Goal: Information Seeking & Learning: Learn about a topic

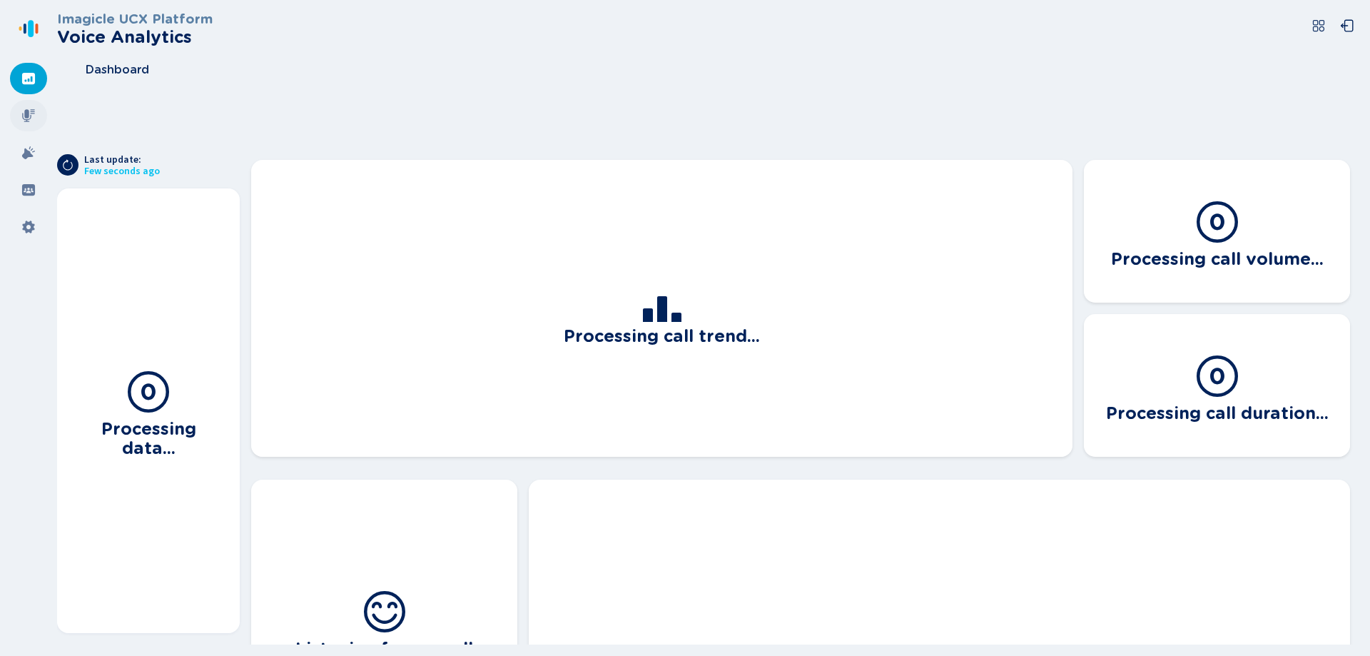
click at [28, 112] on icon at bounding box center [28, 115] width 13 height 13
click at [32, 115] on icon at bounding box center [28, 115] width 14 height 14
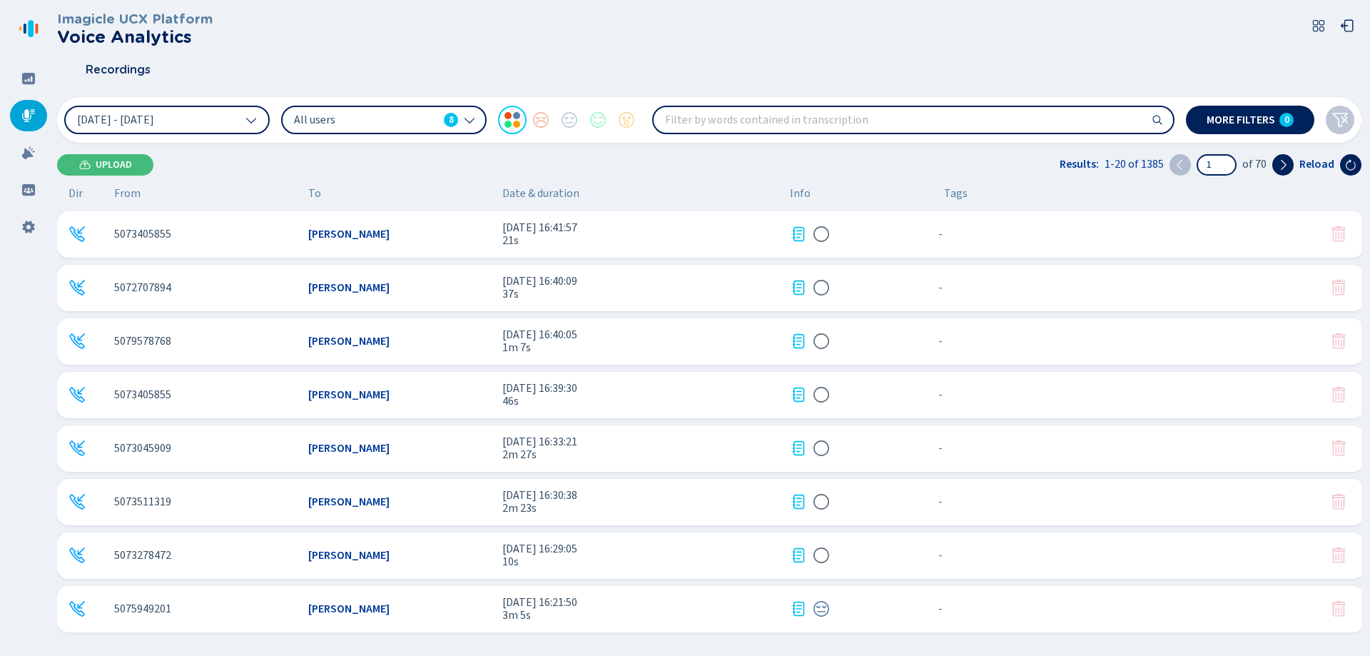
click at [468, 119] on icon at bounding box center [469, 119] width 11 height 11
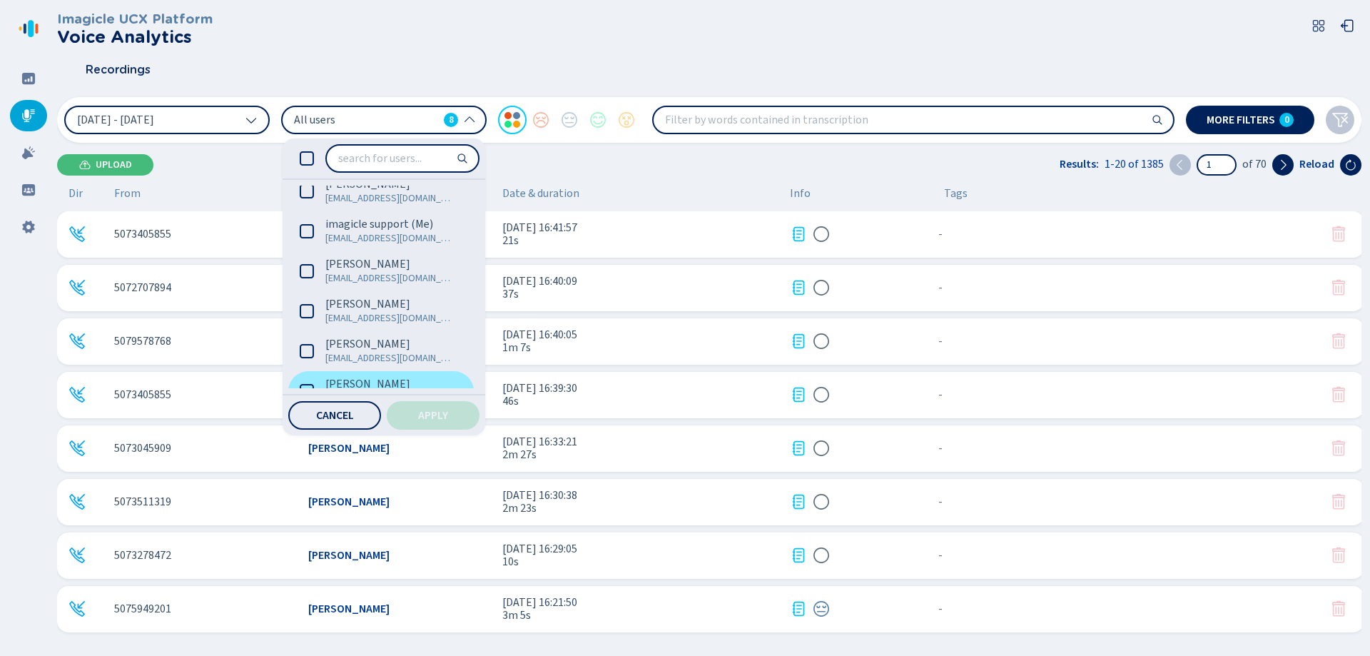
scroll to position [23, 0]
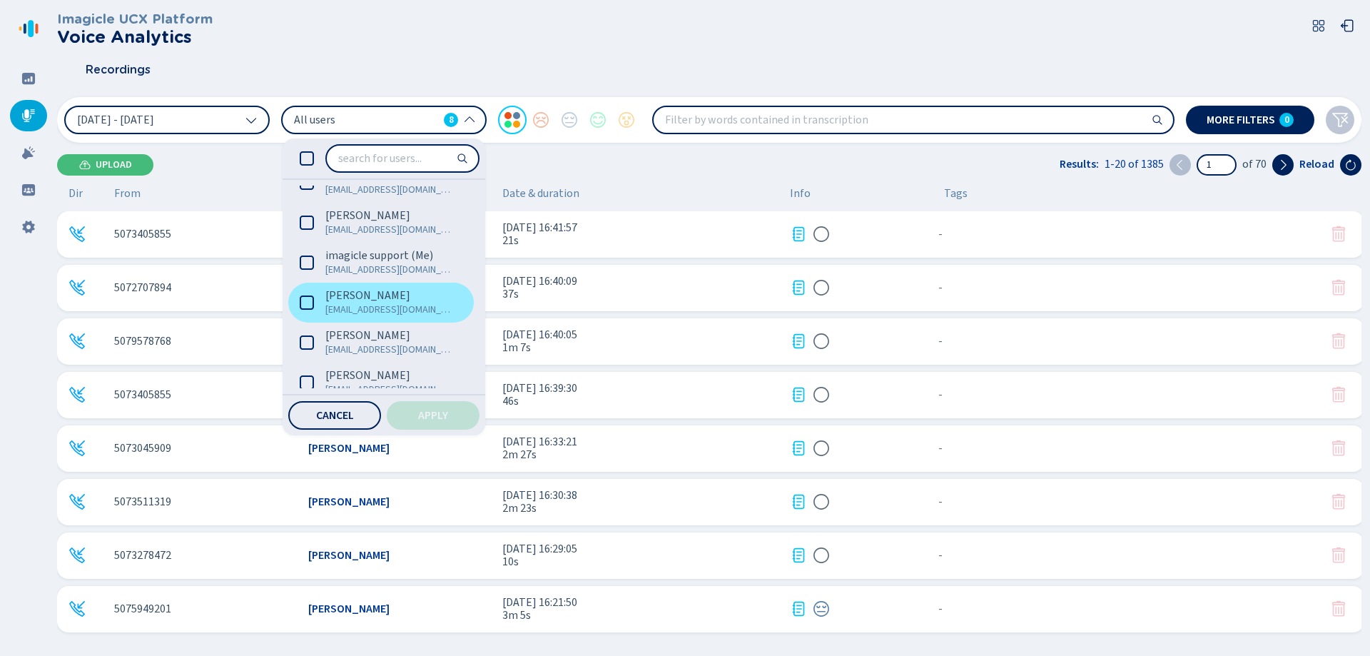
click at [299, 305] on label "[PERSON_NAME] [EMAIL_ADDRESS][DOMAIN_NAME]" at bounding box center [381, 303] width 186 height 40
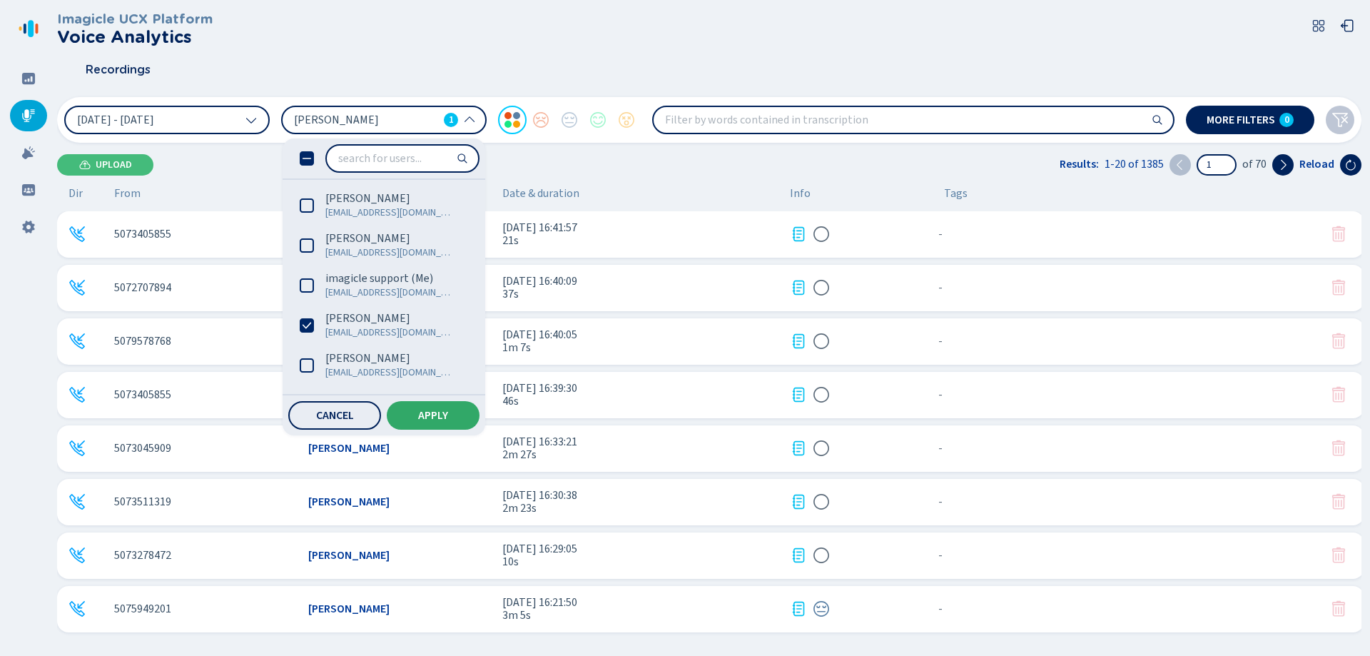
click at [440, 409] on button "Apply" at bounding box center [433, 415] width 93 height 29
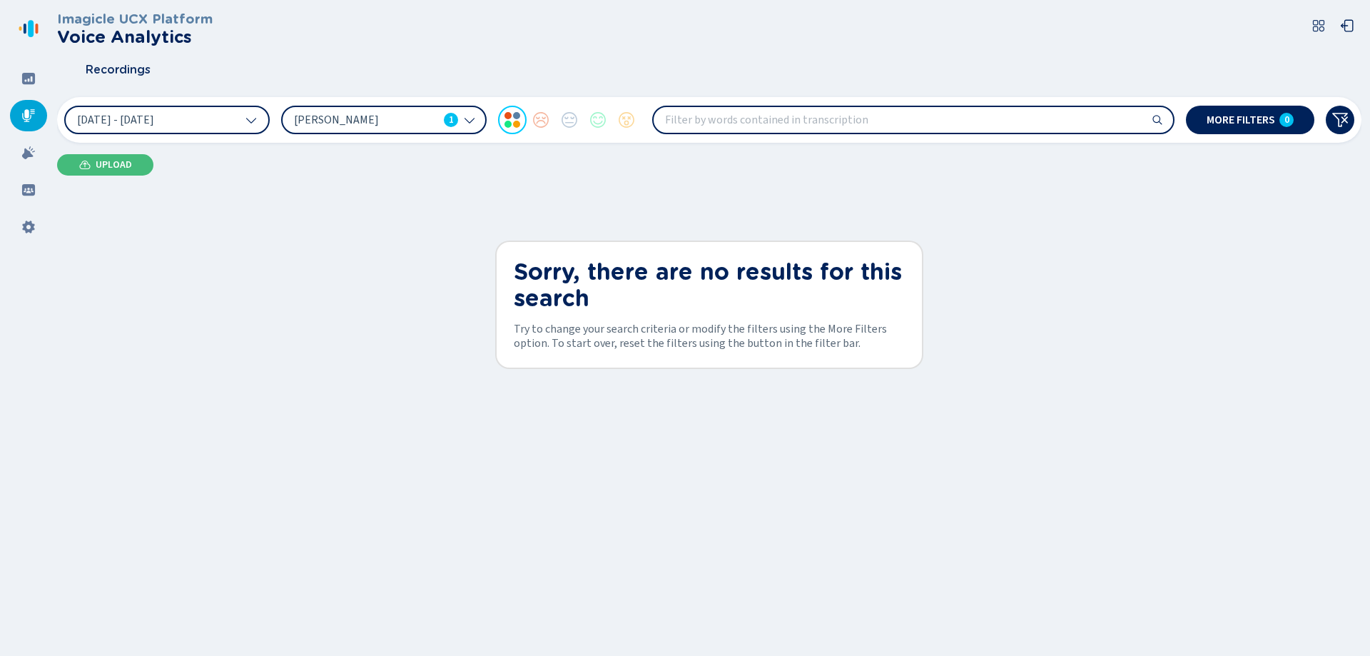
click at [460, 121] on div "[PERSON_NAME] 1" at bounding box center [384, 120] width 206 height 29
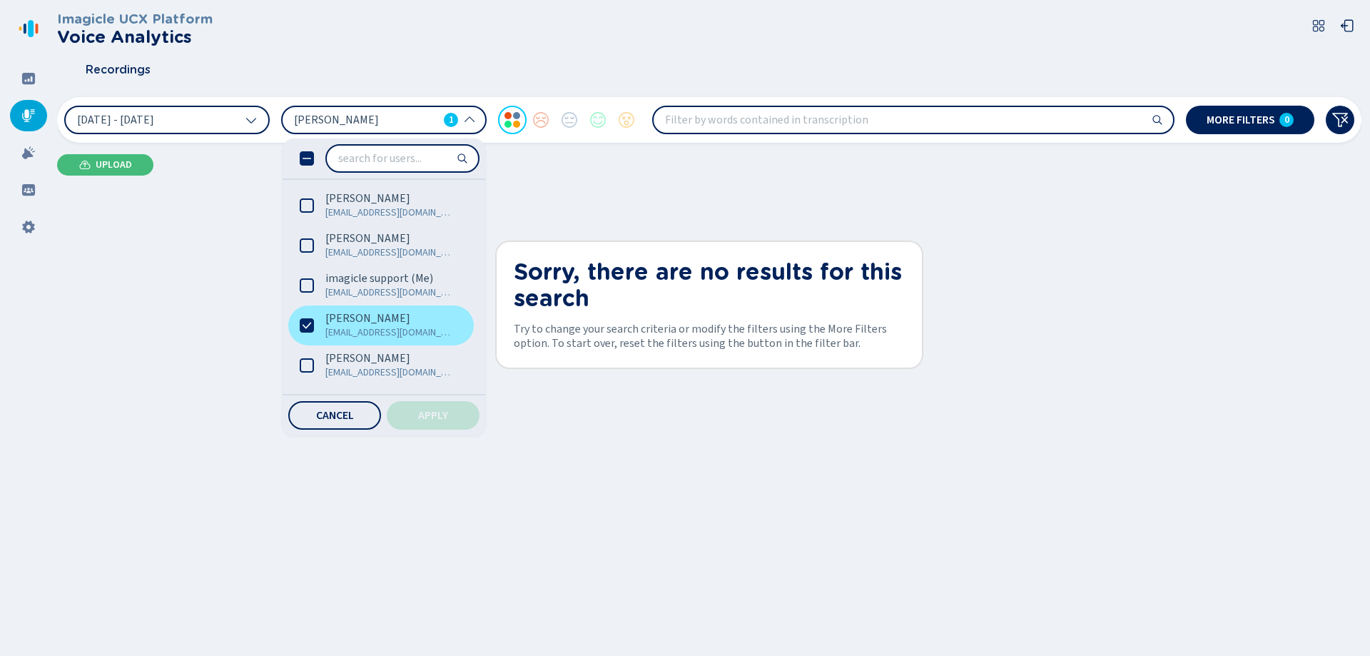
click at [302, 325] on icon at bounding box center [307, 325] width 14 height 14
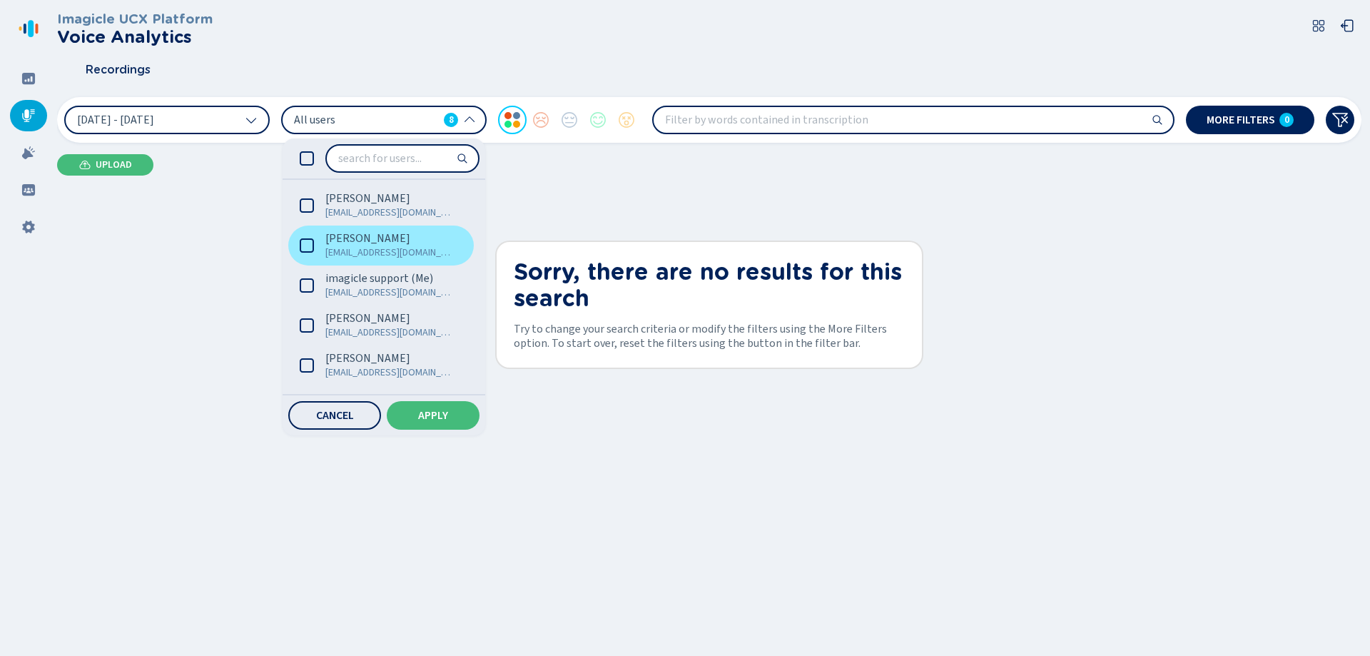
click at [313, 238] on icon at bounding box center [307, 245] width 14 height 14
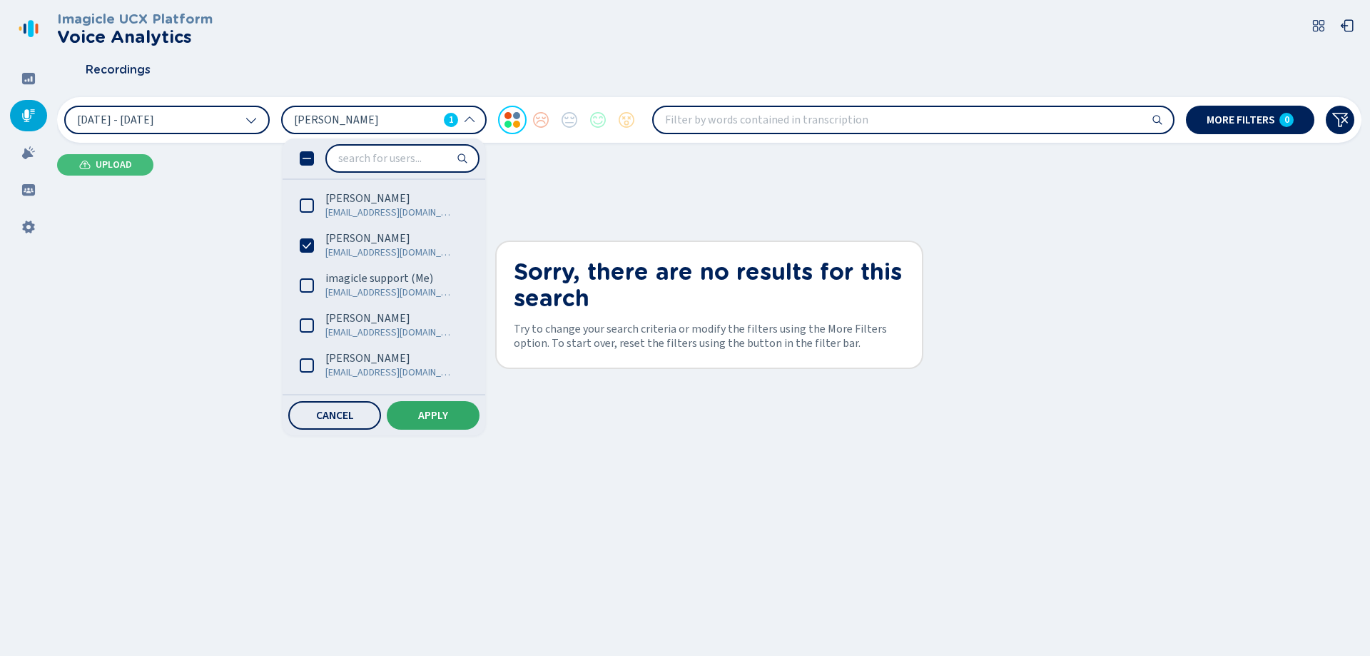
click at [428, 409] on button "Apply" at bounding box center [433, 415] width 93 height 29
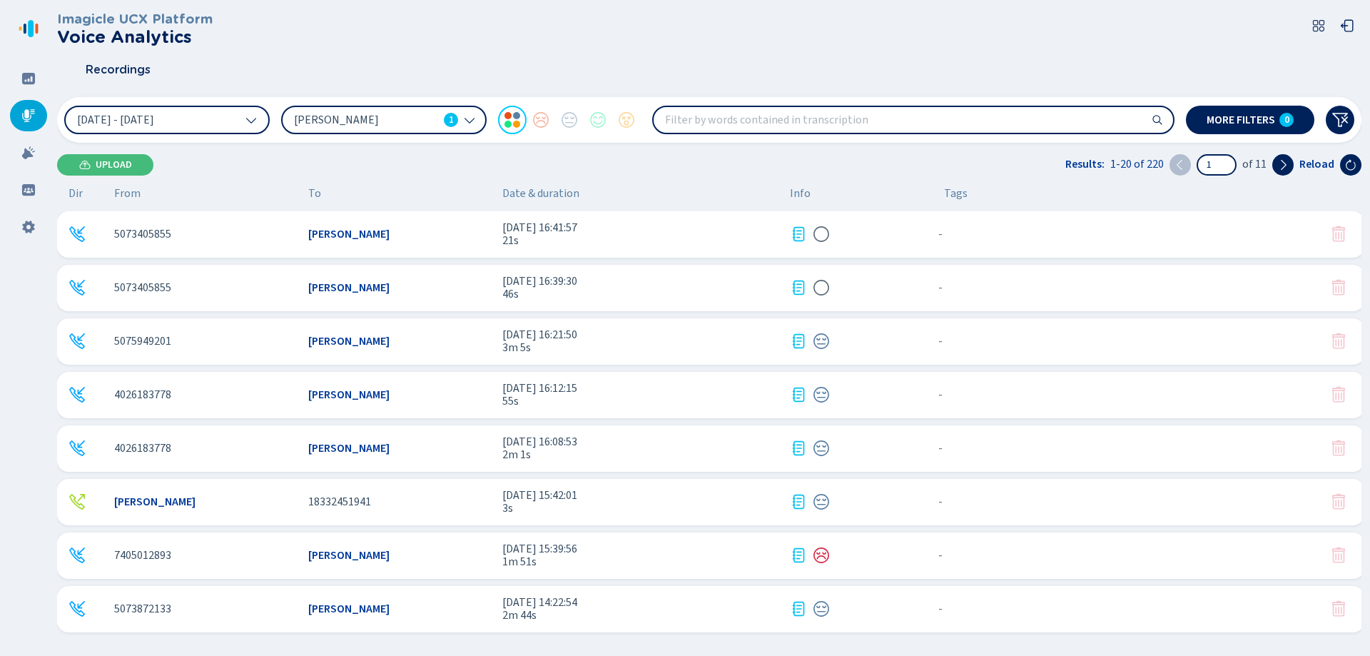
click at [464, 110] on div "[PERSON_NAME] 1" at bounding box center [384, 120] width 206 height 29
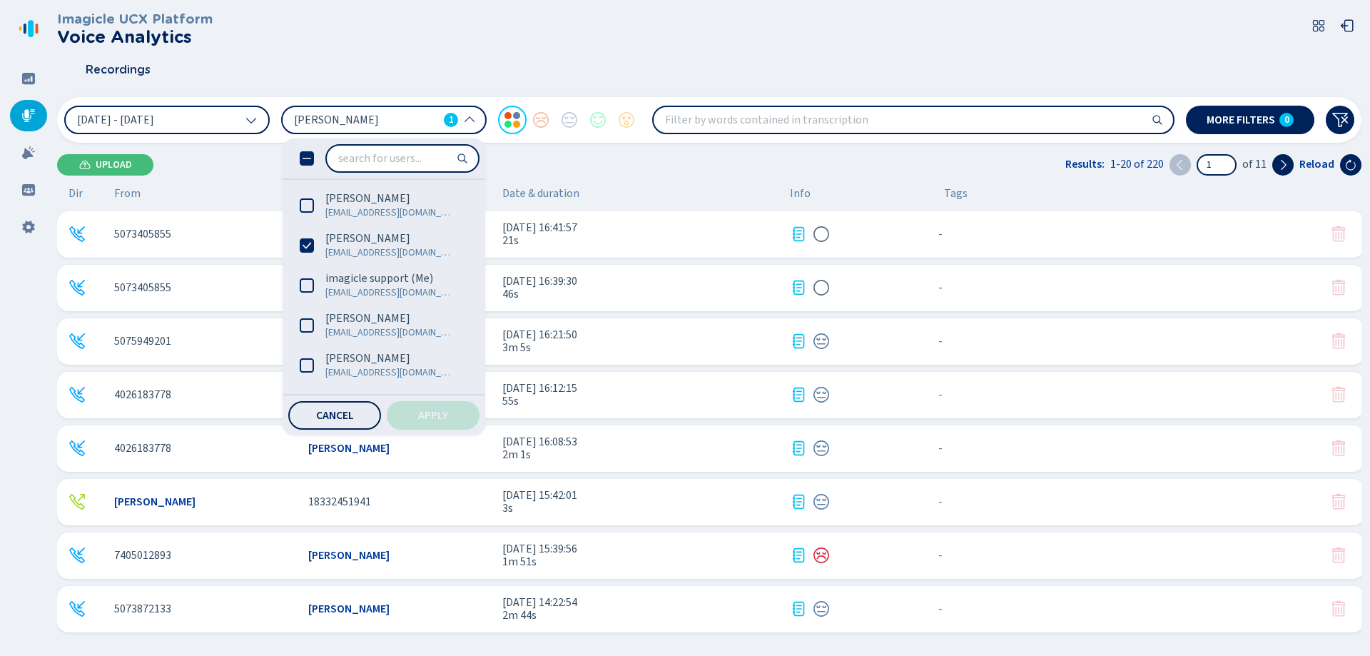
click at [305, 156] on icon at bounding box center [307, 158] width 14 height 14
click at [302, 159] on icon at bounding box center [307, 158] width 14 height 14
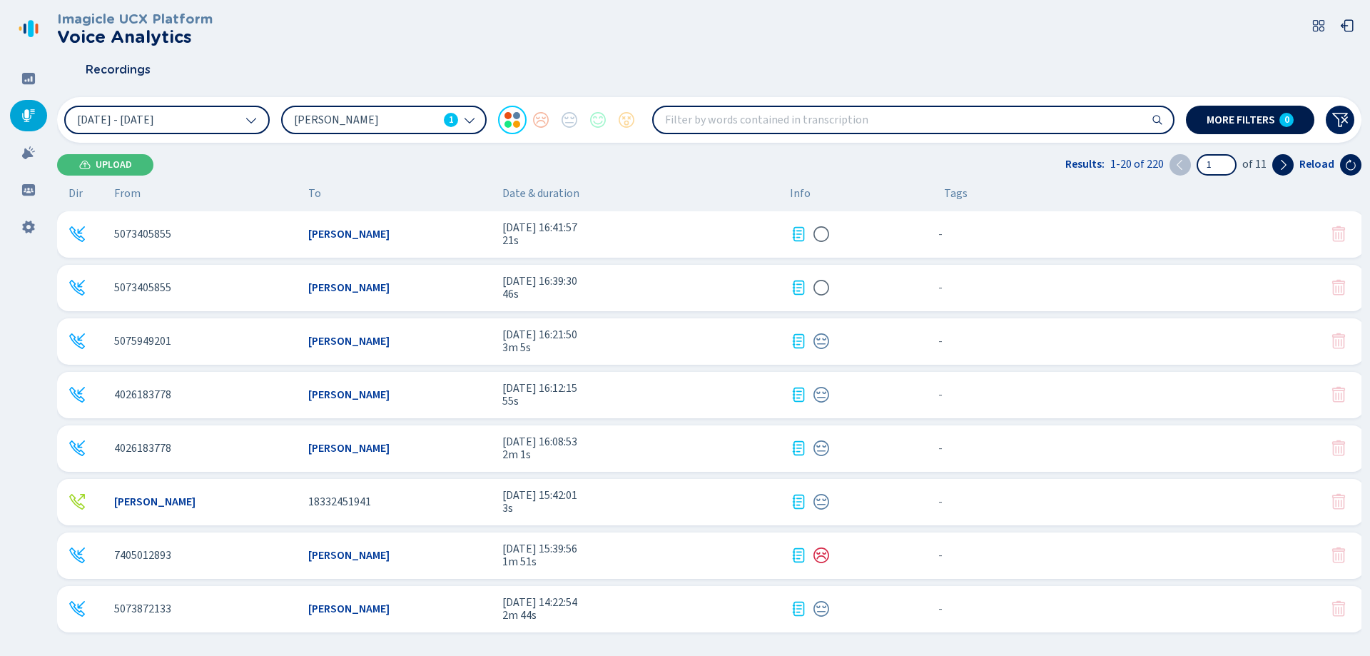
click at [1246, 124] on span "More filters" at bounding box center [1241, 119] width 69 height 11
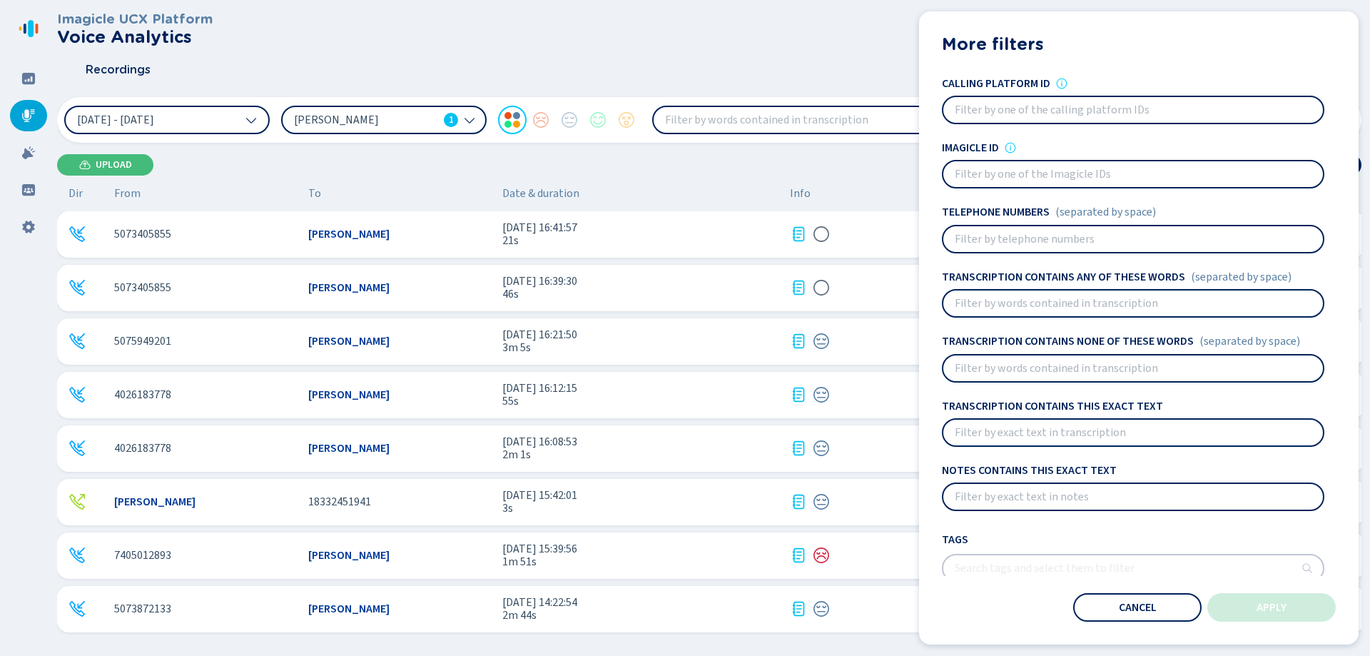
click at [847, 42] on div "Imagicle UCX Platform Voice Analytics" at bounding box center [709, 28] width 1305 height 35
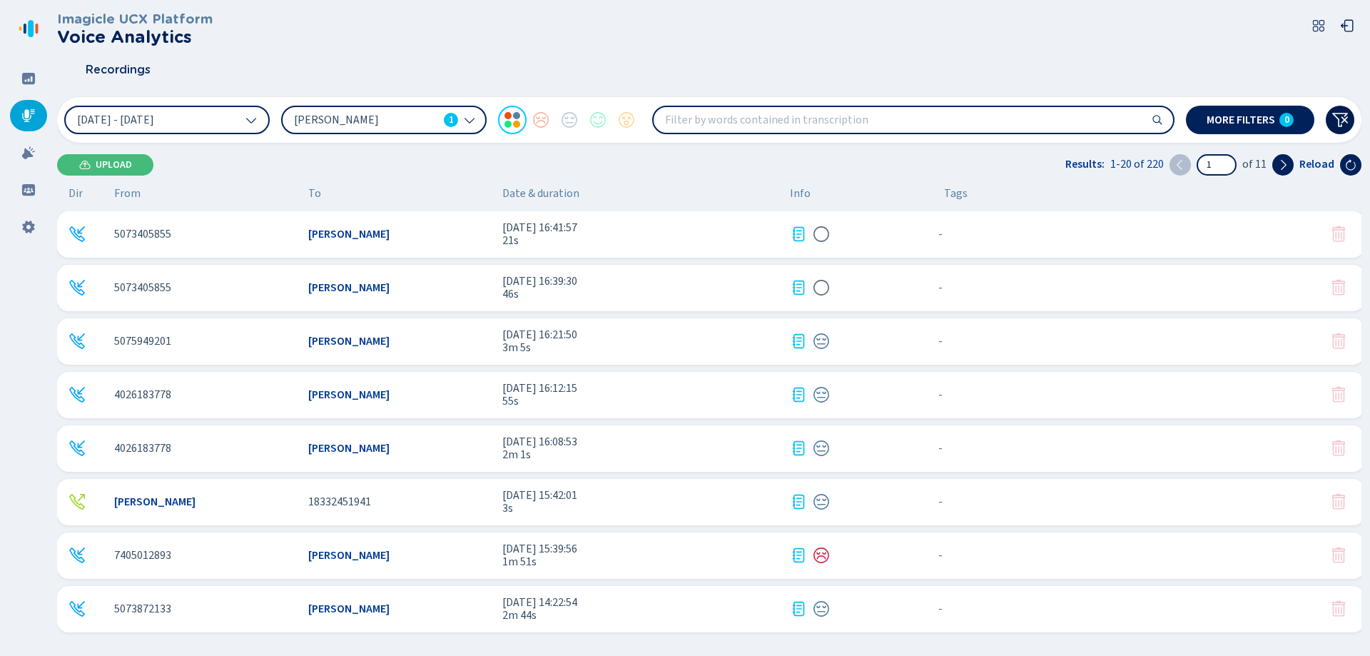
click at [1341, 123] on icon at bounding box center [1340, 119] width 17 height 17
click at [241, 124] on button "[DATE] - [DATE]" at bounding box center [167, 120] width 206 height 29
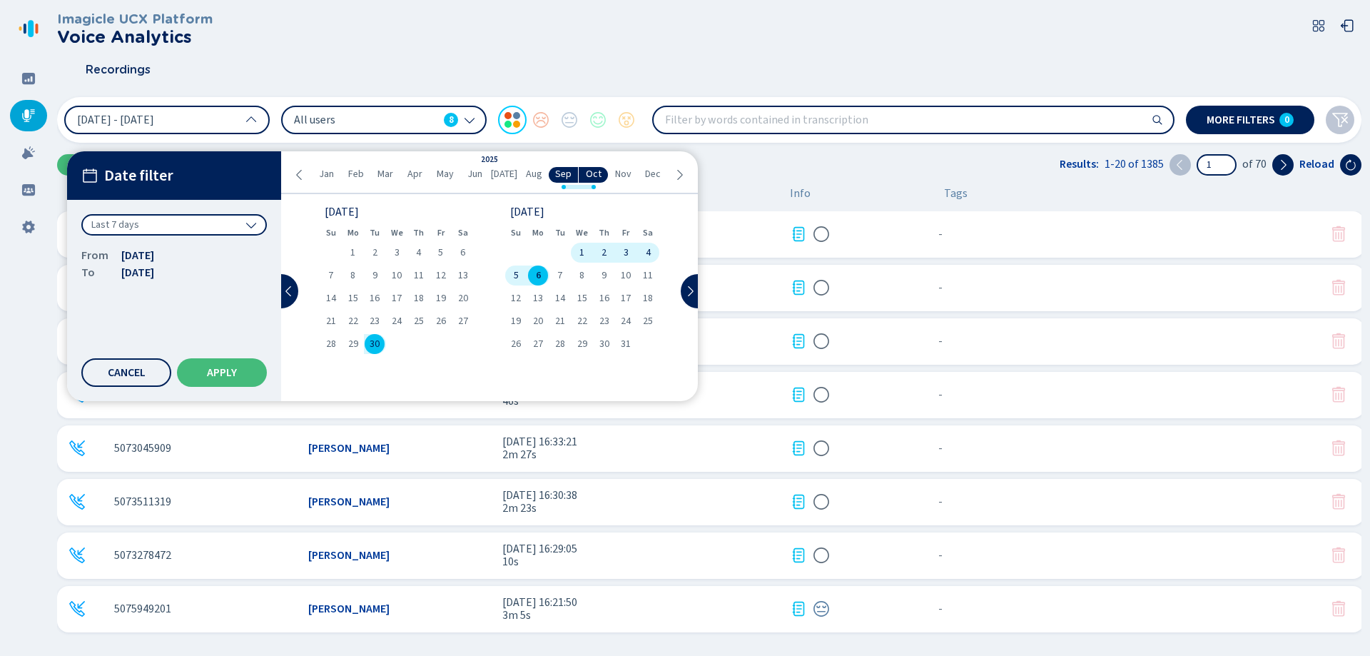
click at [251, 228] on icon at bounding box center [251, 226] width 10 height 6
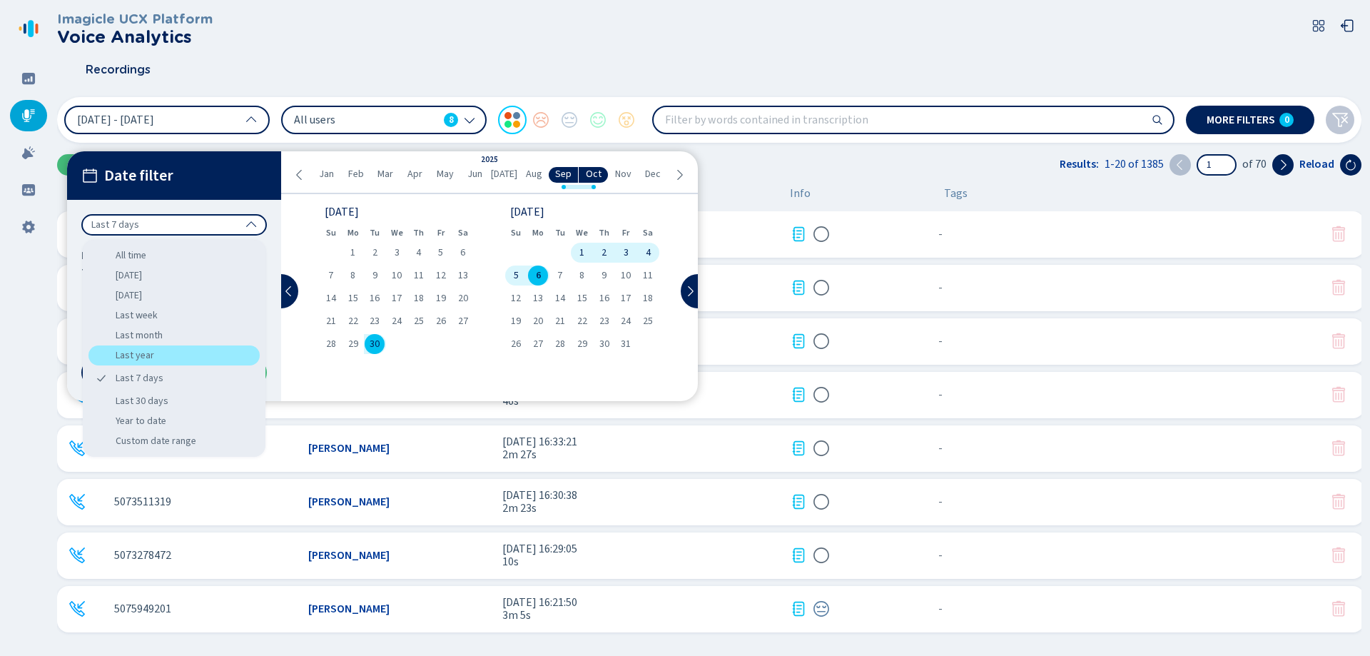
click at [219, 350] on div "Last year" at bounding box center [174, 355] width 171 height 20
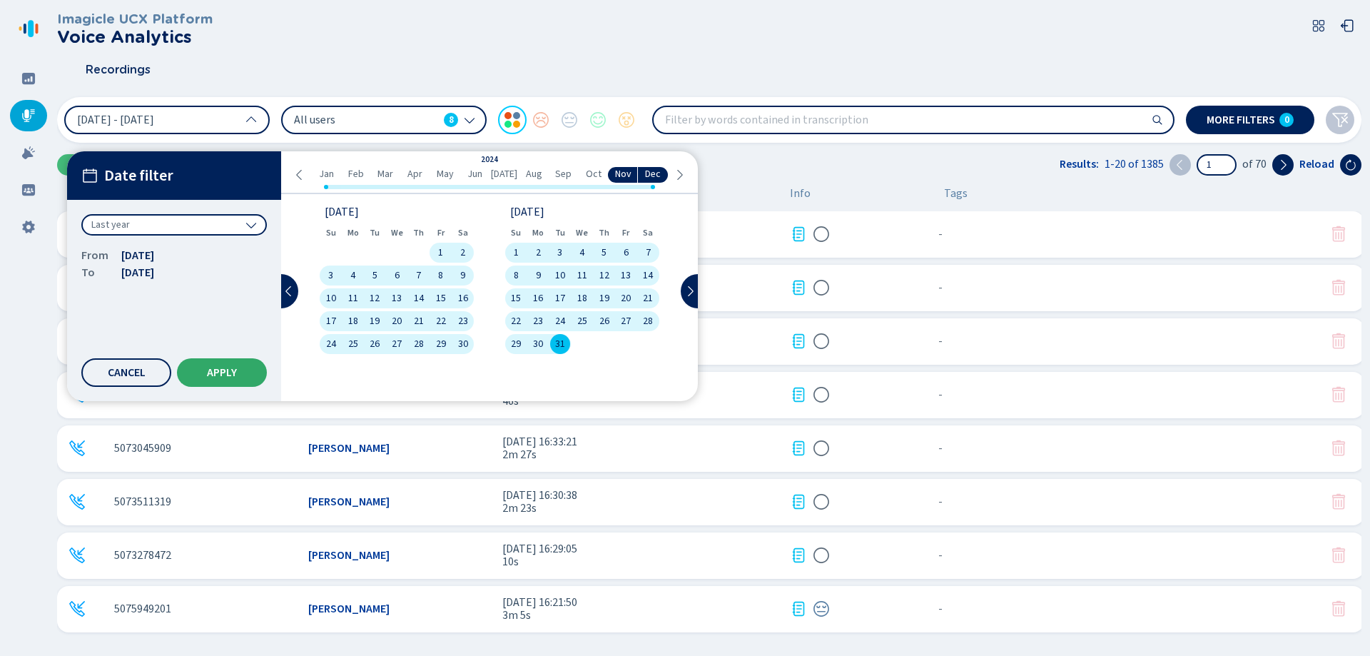
click at [238, 369] on button "Apply" at bounding box center [222, 372] width 90 height 29
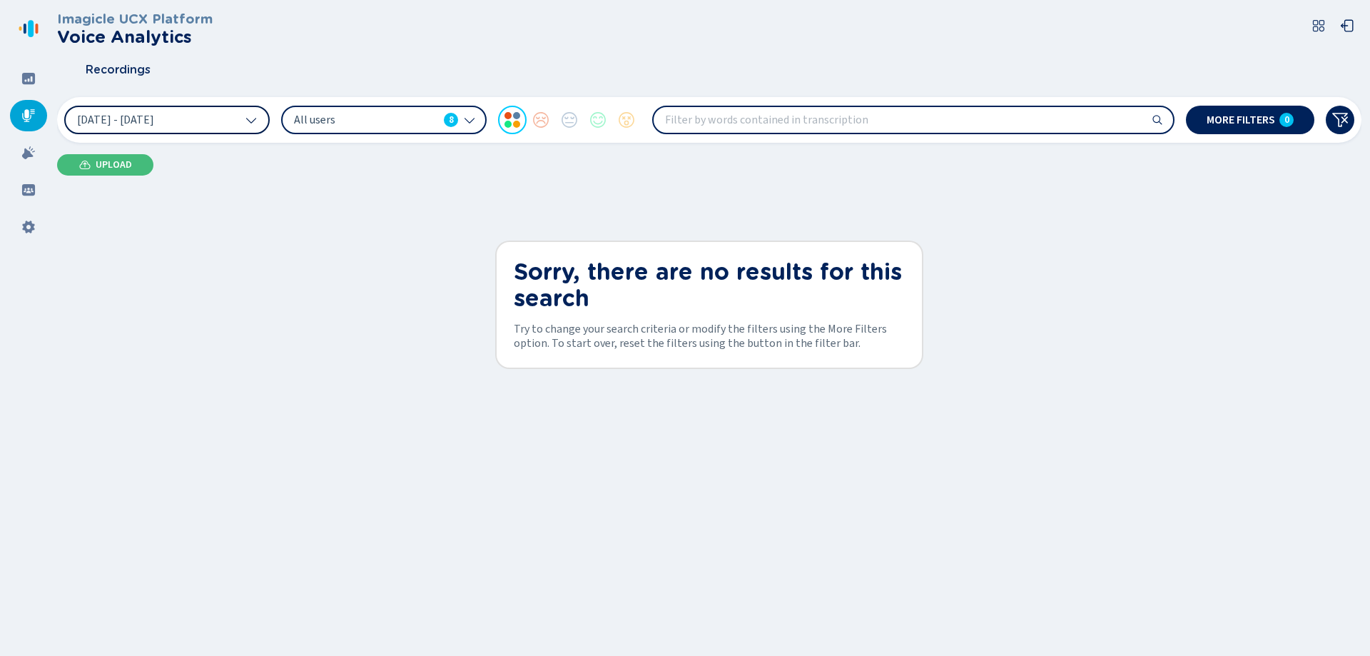
click at [253, 121] on icon at bounding box center [251, 119] width 11 height 11
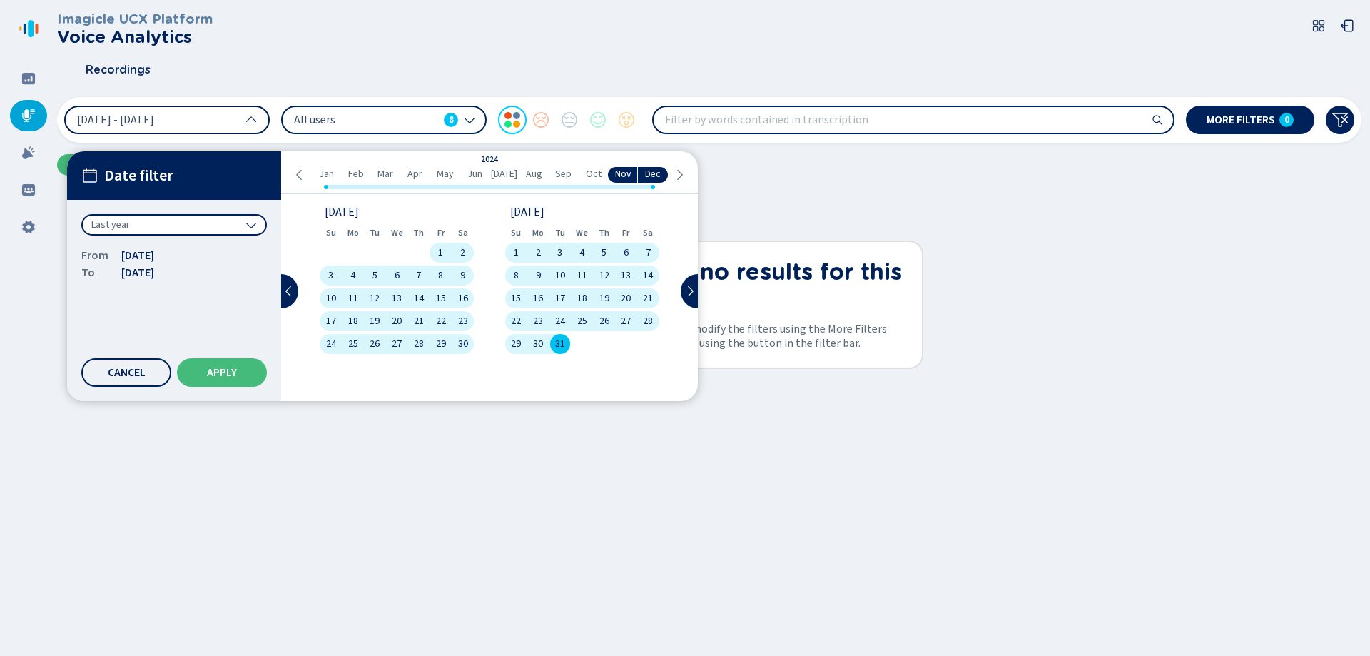
click at [223, 229] on div "Last year" at bounding box center [174, 224] width 186 height 21
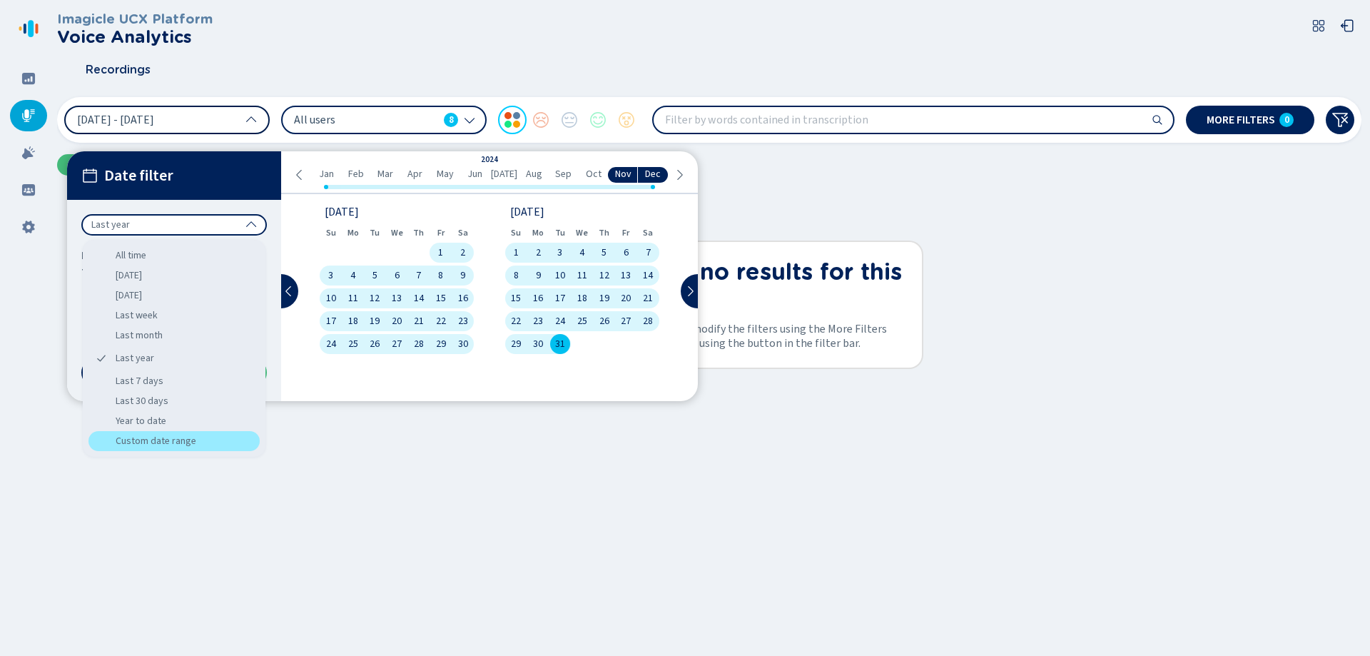
click at [178, 432] on div "Custom date range" at bounding box center [174, 441] width 171 height 20
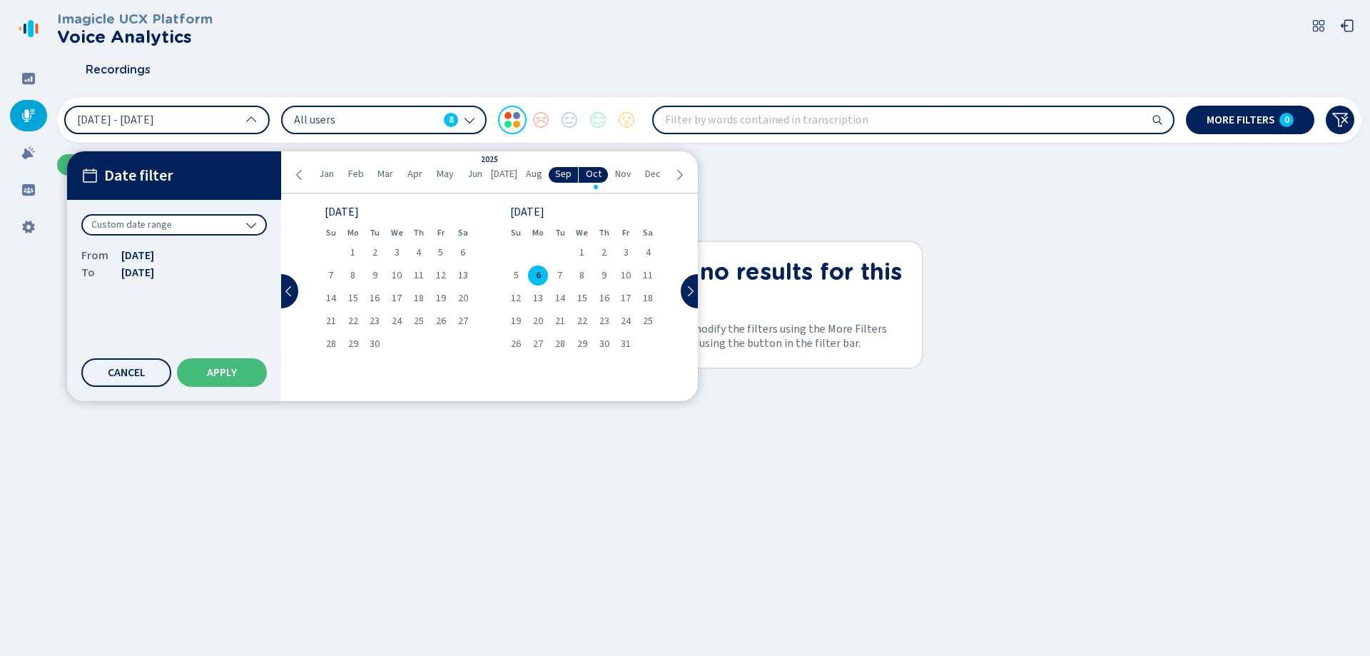
click at [443, 168] on span "May" at bounding box center [445, 173] width 17 height 11
click at [595, 174] on span "Oct" at bounding box center [594, 173] width 16 height 11
click at [438, 176] on span "May" at bounding box center [445, 173] width 17 height 11
click at [154, 274] on span "[DATE]" at bounding box center [137, 272] width 33 height 17
click at [420, 248] on span "1" at bounding box center [418, 253] width 5 height 10
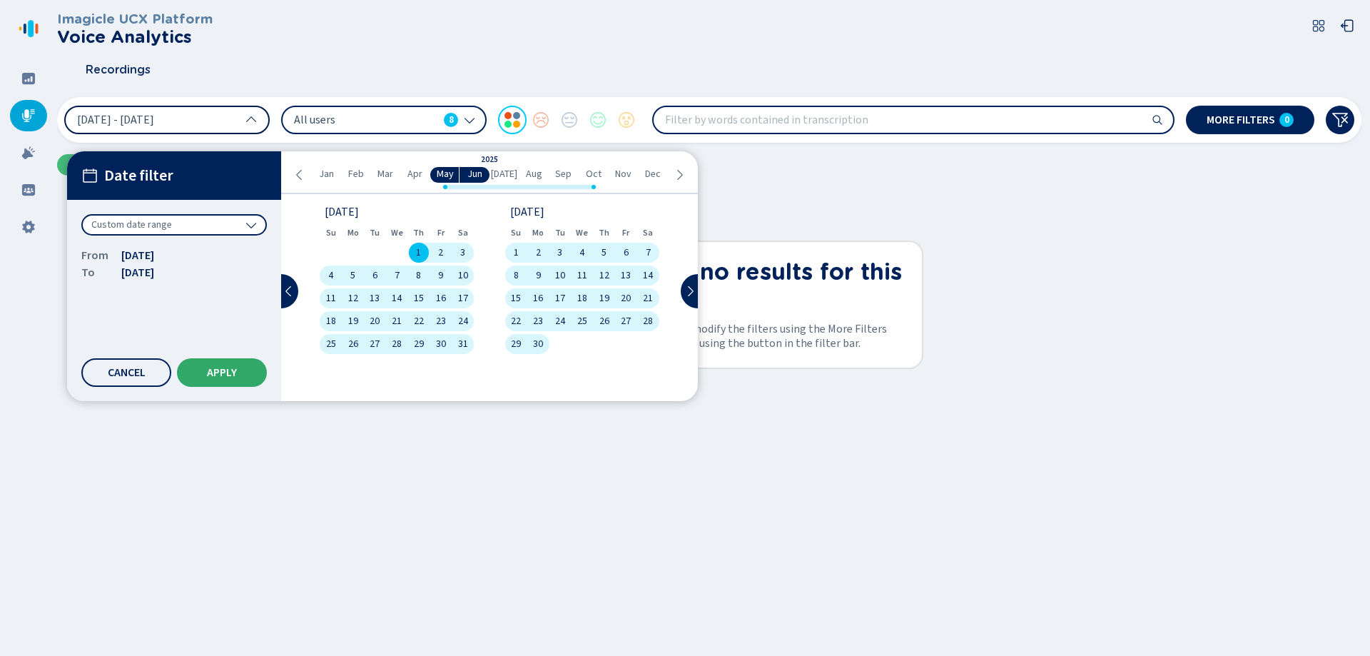
click at [222, 374] on span "Apply" at bounding box center [222, 372] width 30 height 11
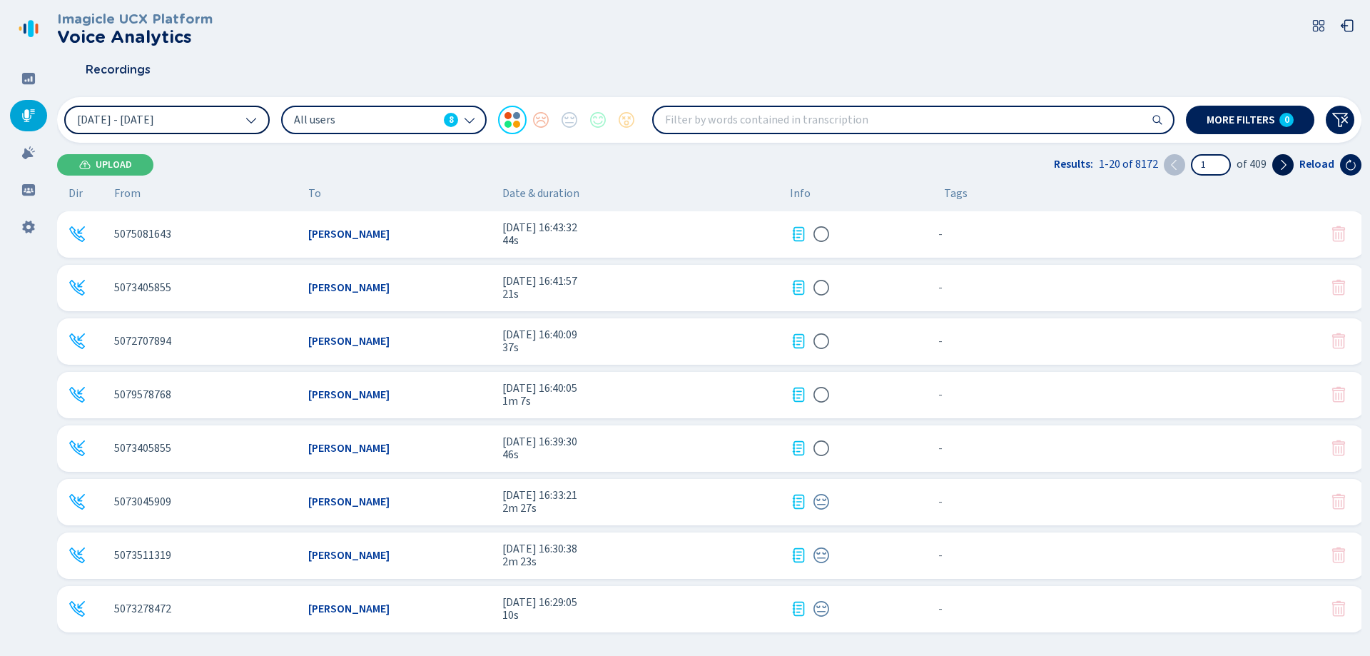
click at [1282, 166] on icon at bounding box center [1283, 164] width 11 height 11
click at [1288, 168] on icon at bounding box center [1283, 164] width 11 height 11
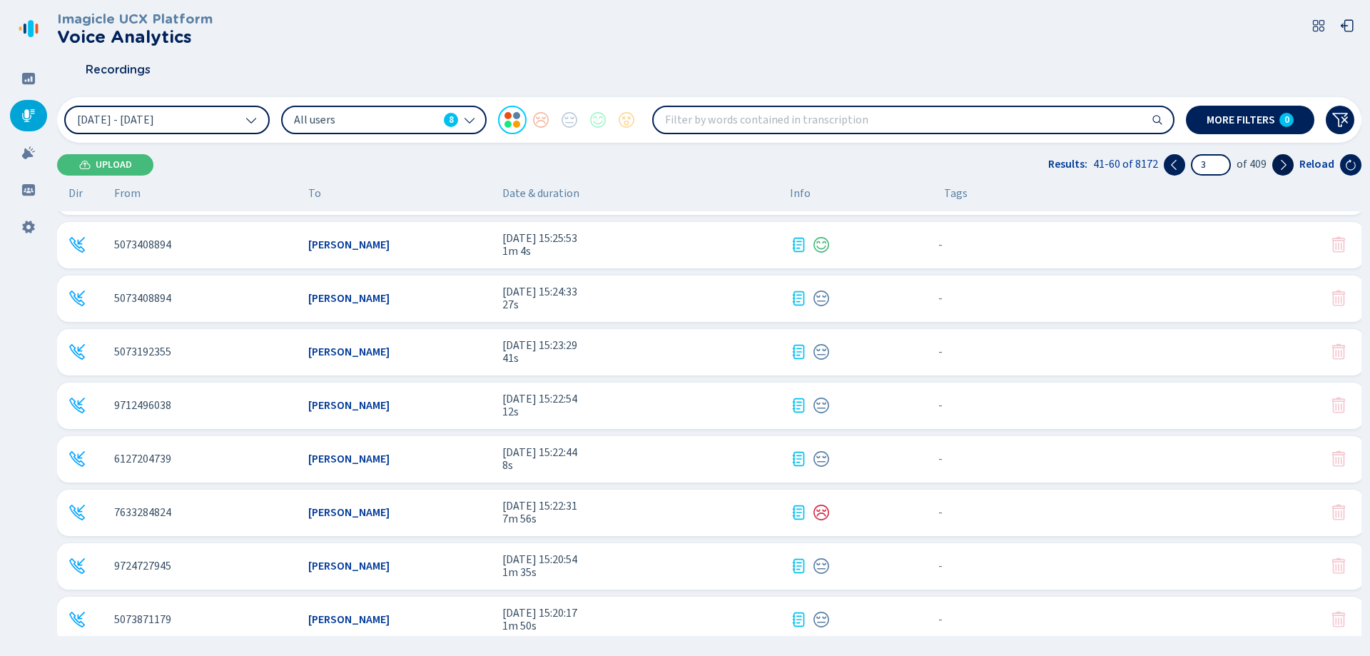
click at [1288, 168] on icon at bounding box center [1283, 164] width 11 height 11
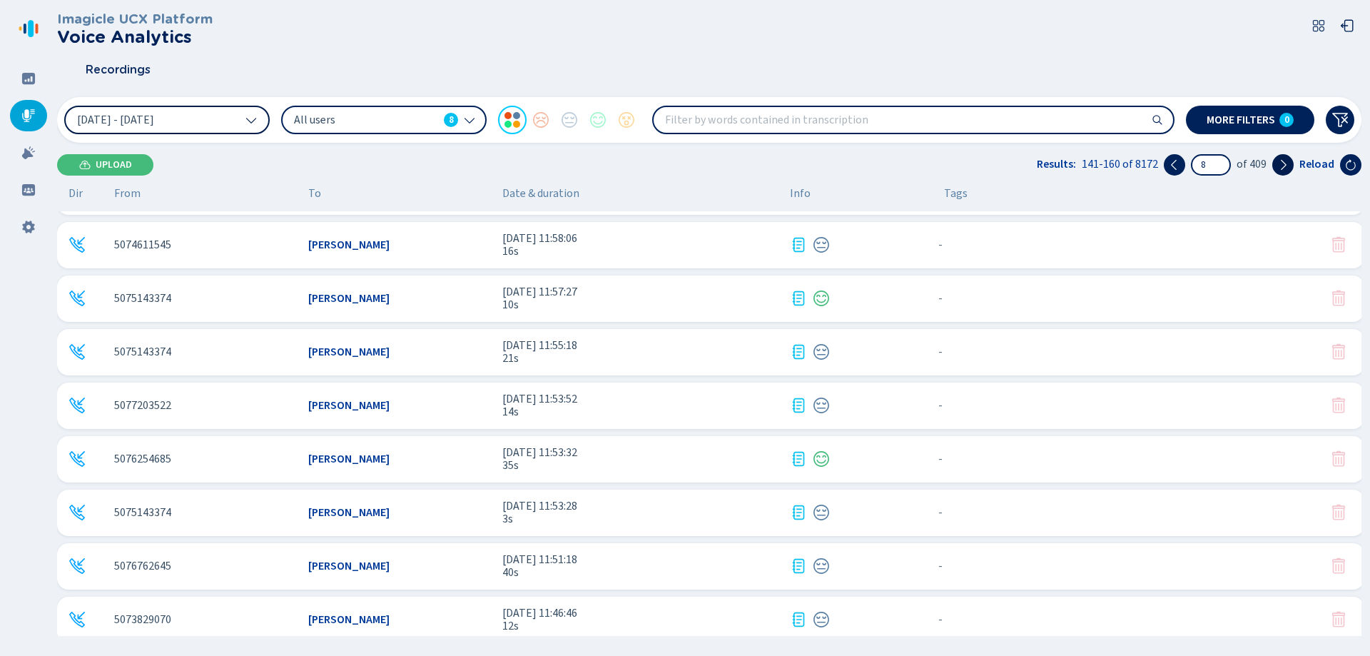
click at [1287, 168] on icon at bounding box center [1283, 164] width 11 height 11
drag, startPoint x: 1223, startPoint y: 163, endPoint x: 1098, endPoint y: 172, distance: 125.3
click at [1191, 172] on div "9" at bounding box center [1211, 164] width 40 height 21
click at [1211, 166] on input "9409" at bounding box center [1211, 165] width 37 height 19
drag, startPoint x: 1211, startPoint y: 166, endPoint x: 1152, endPoint y: 166, distance: 58.5
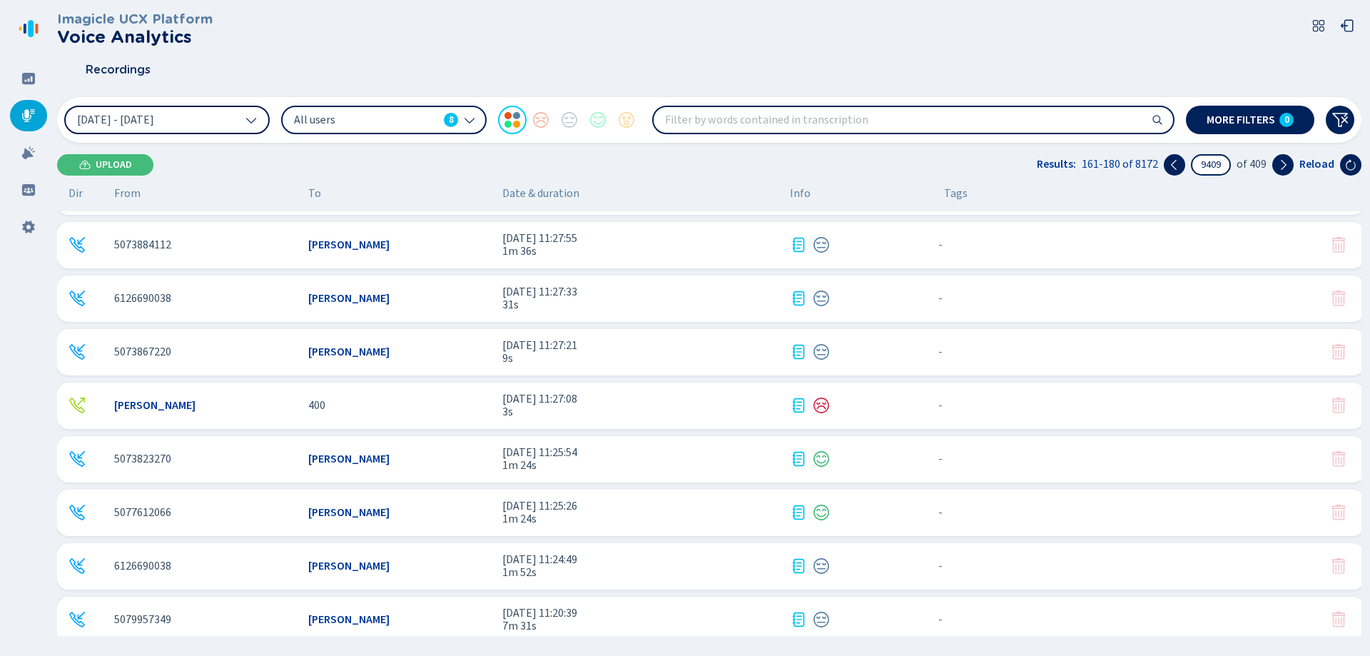
click at [1193, 166] on input "9409" at bounding box center [1211, 165] width 37 height 19
type input "409"
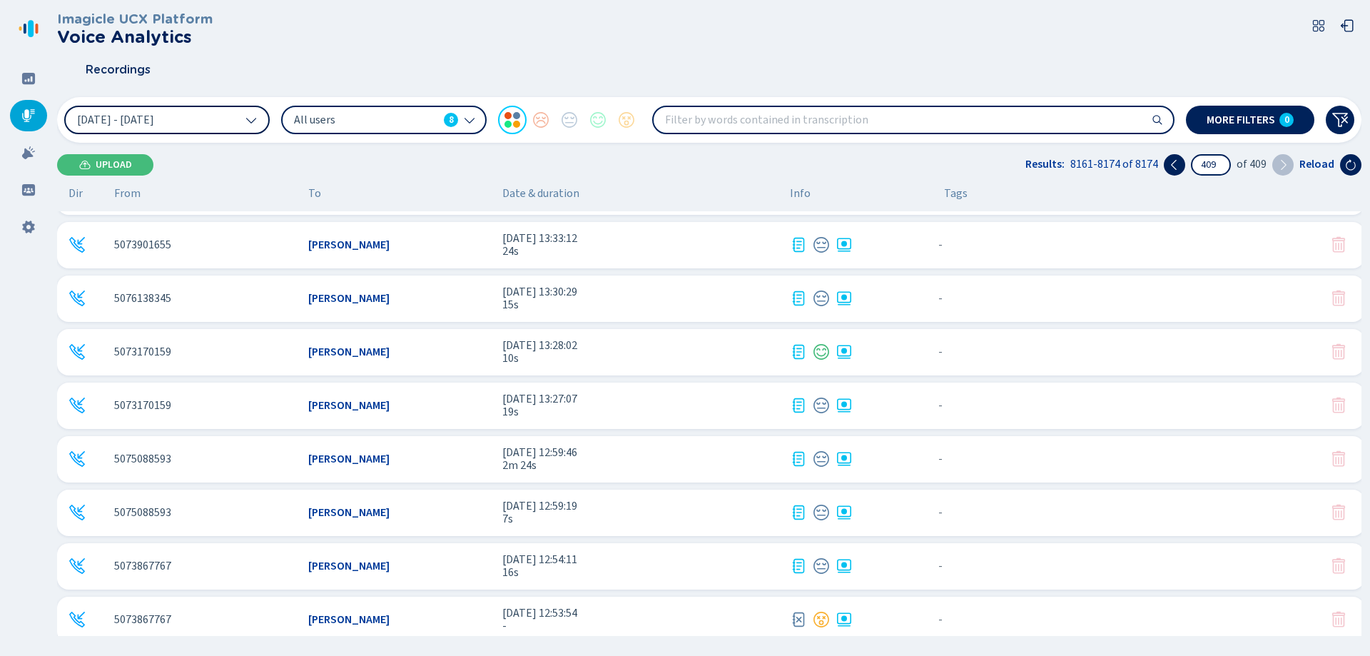
scroll to position [323, 0]
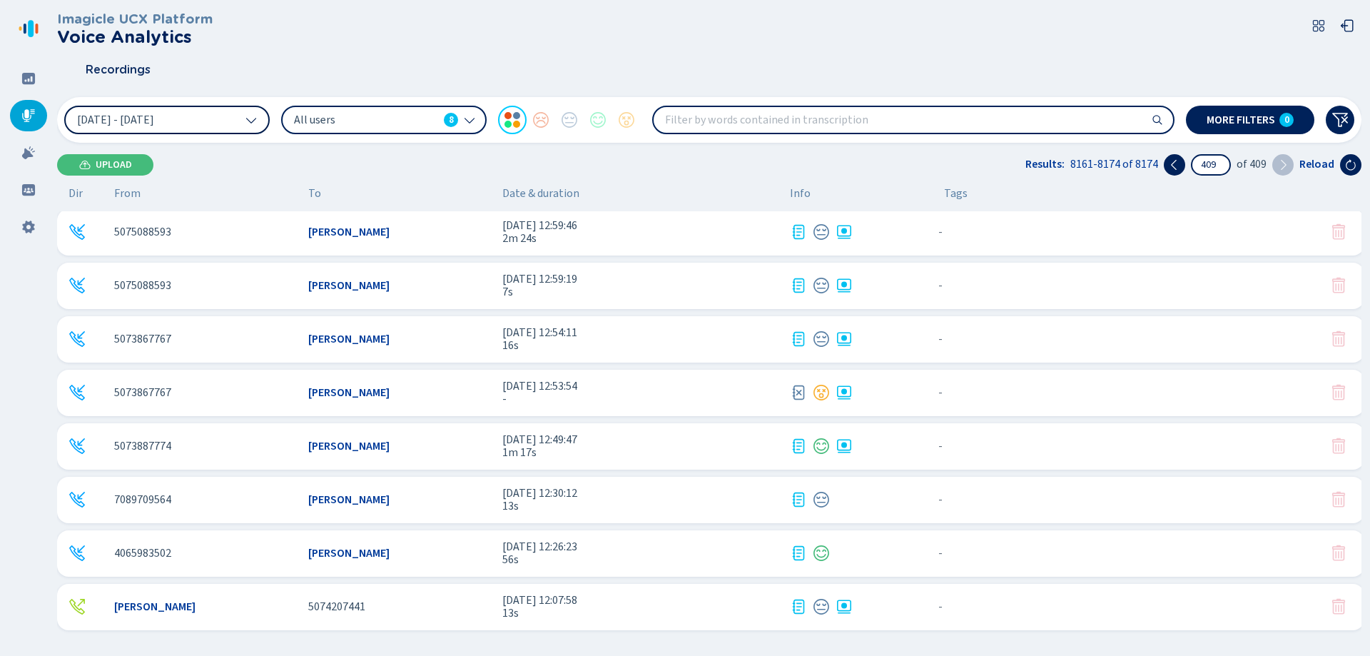
click at [709, 602] on span "[DATE] 12:07:58" at bounding box center [640, 600] width 276 height 13
